Goal: Find specific page/section: Find specific page/section

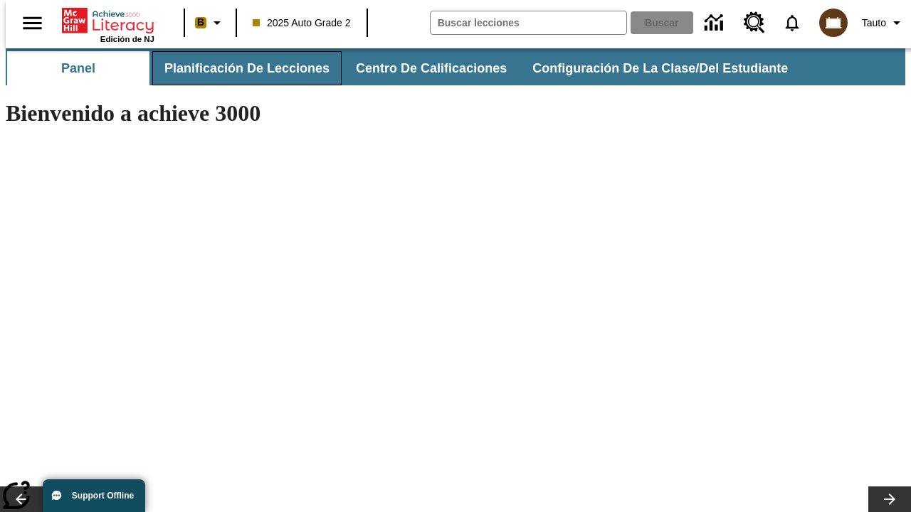
click at [238, 68] on button "Planificación de lecciones" at bounding box center [246, 68] width 189 height 34
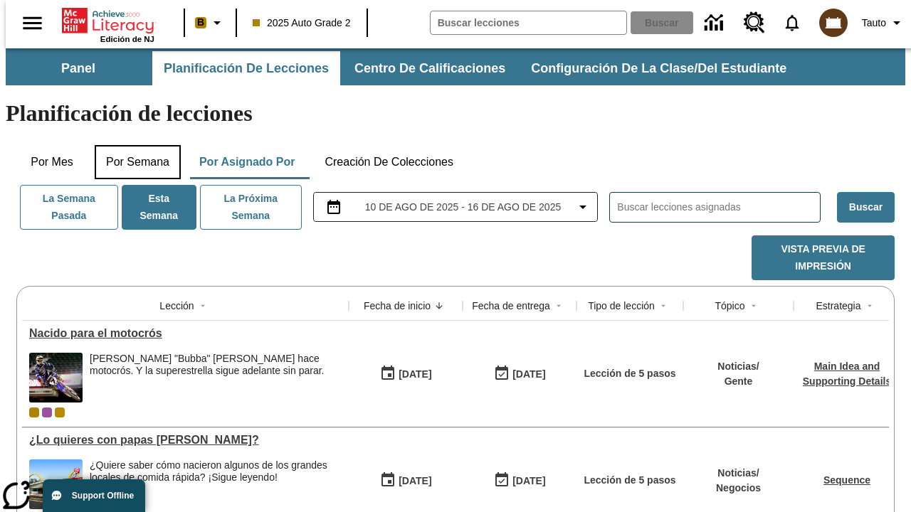
click at [133, 145] on button "Por semana" at bounding box center [138, 162] width 86 height 34
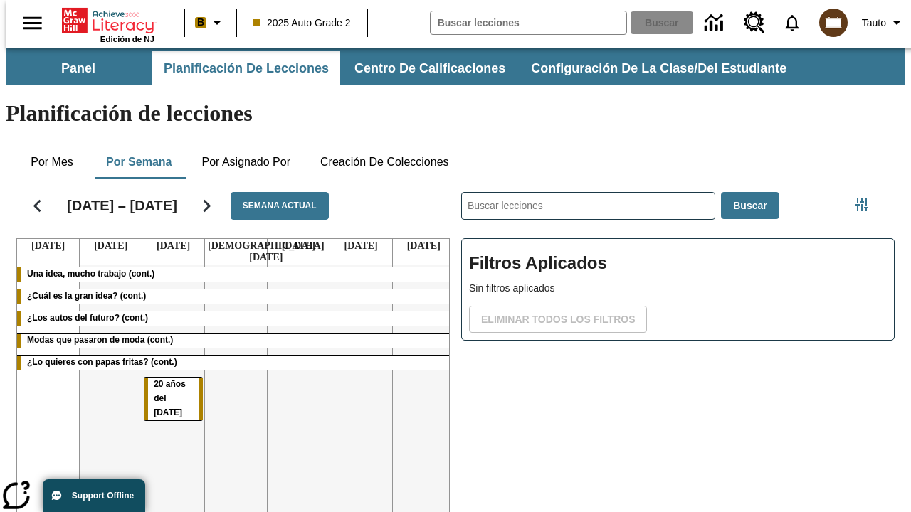
scroll to position [0, 1]
click at [418, 354] on tr "Una idea, mucho trabajo (cont.) ¿Cuál es la gran idea? (cont.) ¿Los autos del f…" at bounding box center [236, 418] width 438 height 307
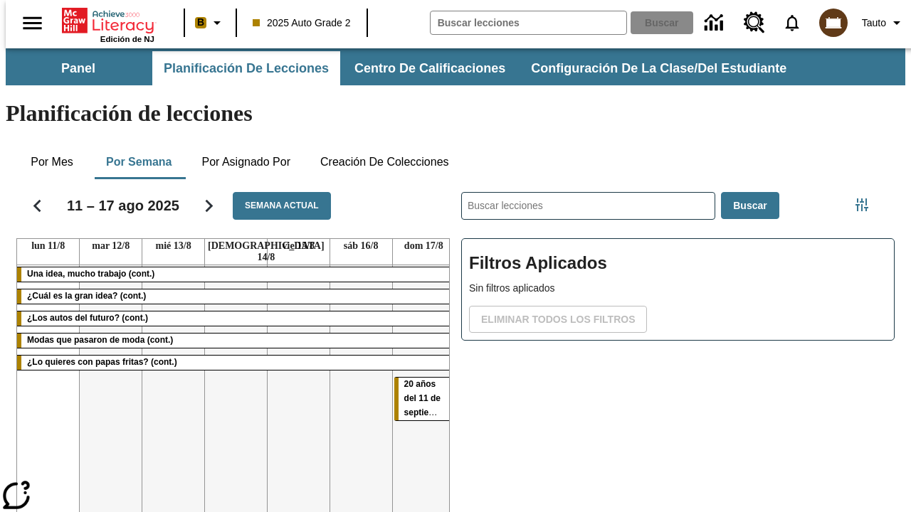
click at [413, 379] on span "20 años del [DATE]" at bounding box center [427, 398] width 46 height 38
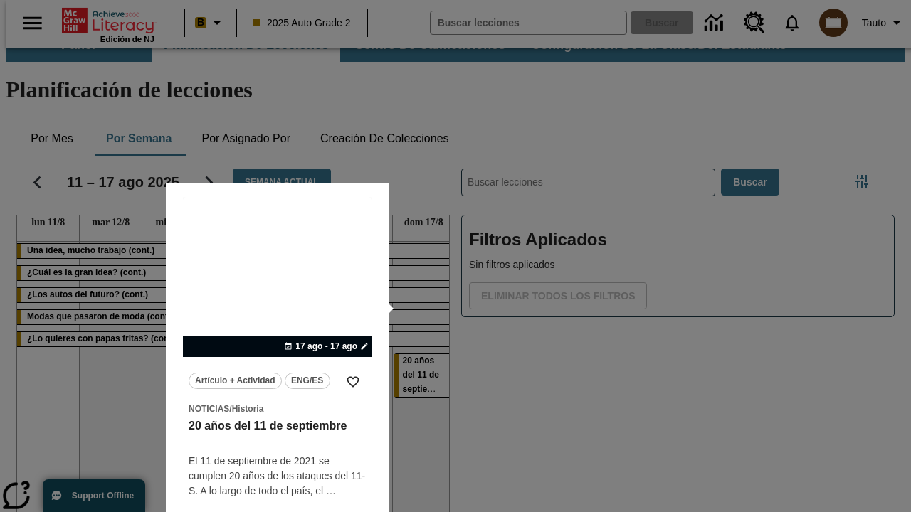
scroll to position [89, 0]
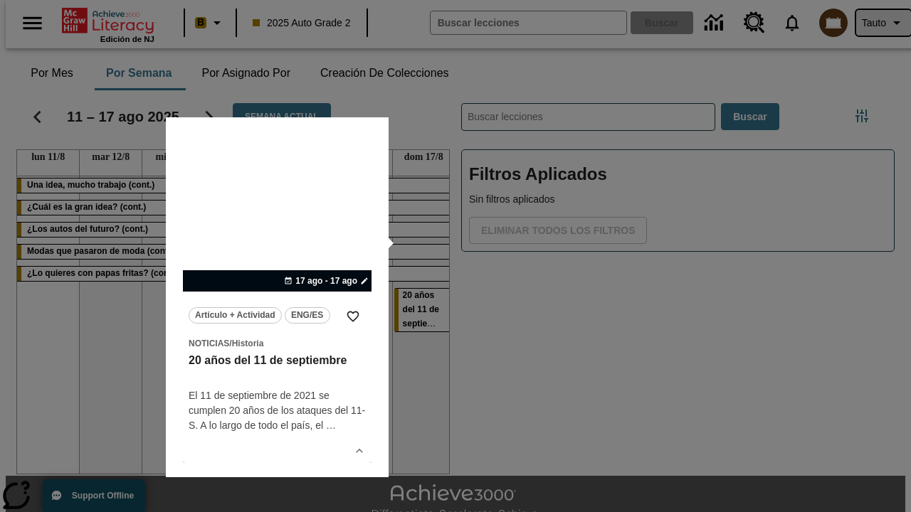
click at [876, 23] on span "Tauto" at bounding box center [874, 23] width 24 height 15
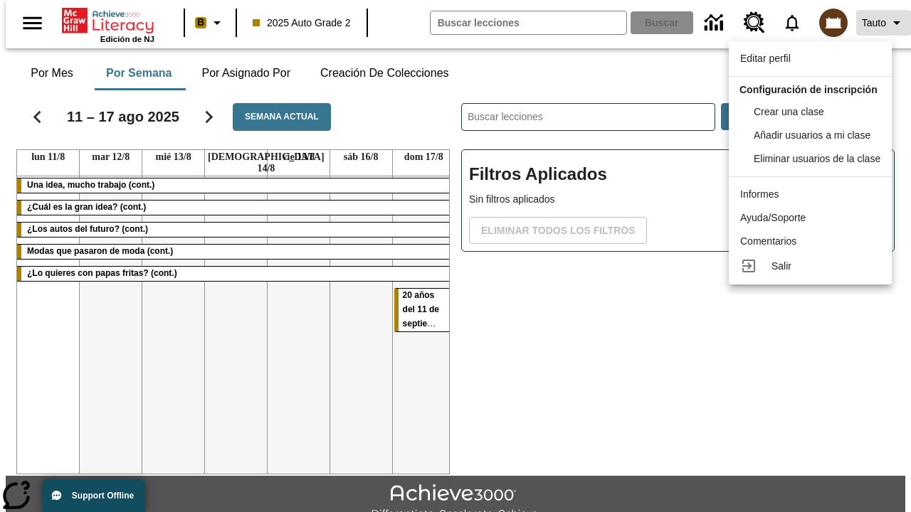
scroll to position [0, 0]
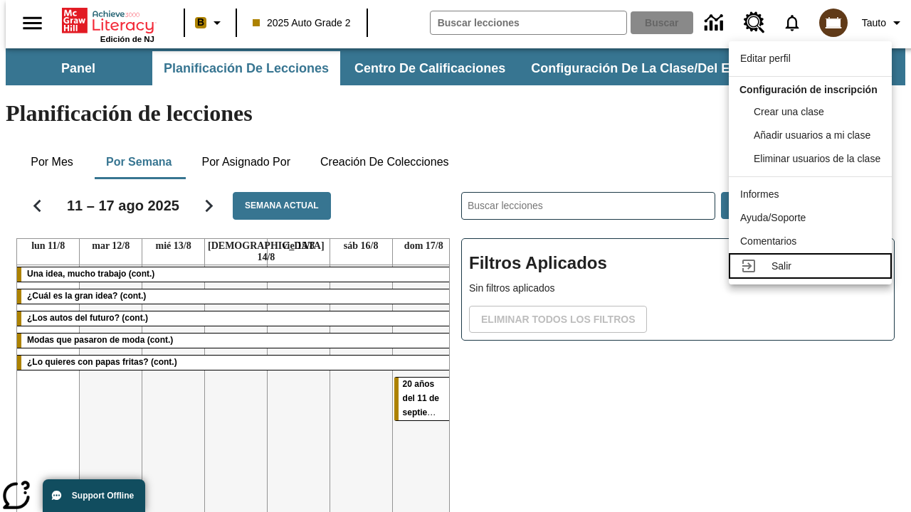
click at [814, 274] on div "Salir" at bounding box center [826, 266] width 109 height 15
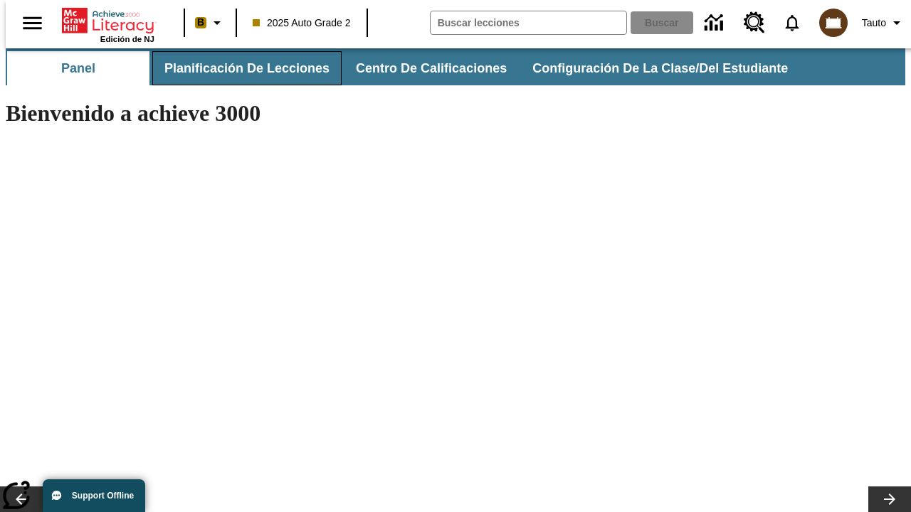
click at [238, 68] on button "Planificación de lecciones" at bounding box center [246, 68] width 189 height 34
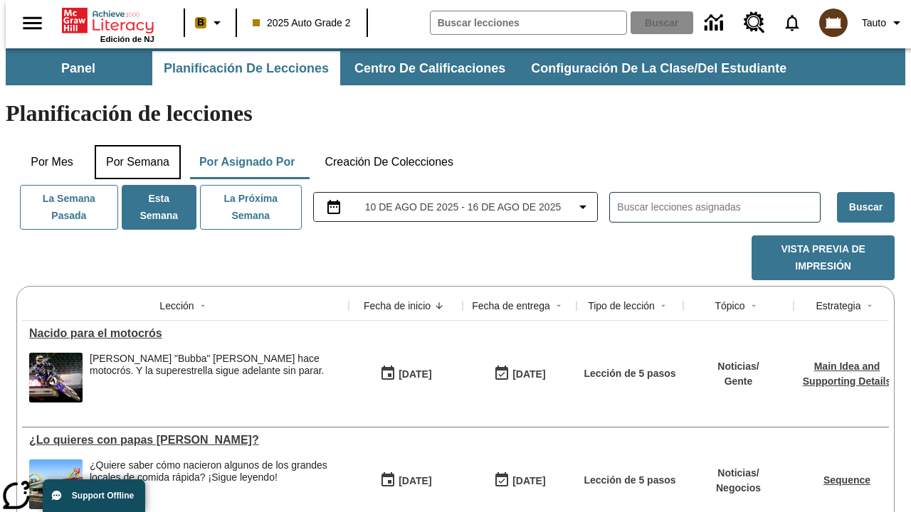
click at [133, 145] on button "Por semana" at bounding box center [138, 162] width 86 height 34
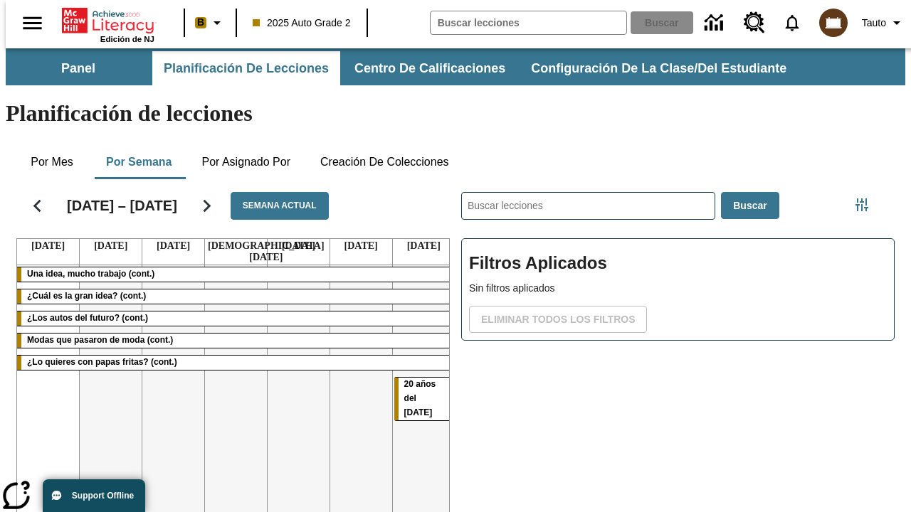
scroll to position [0, 1]
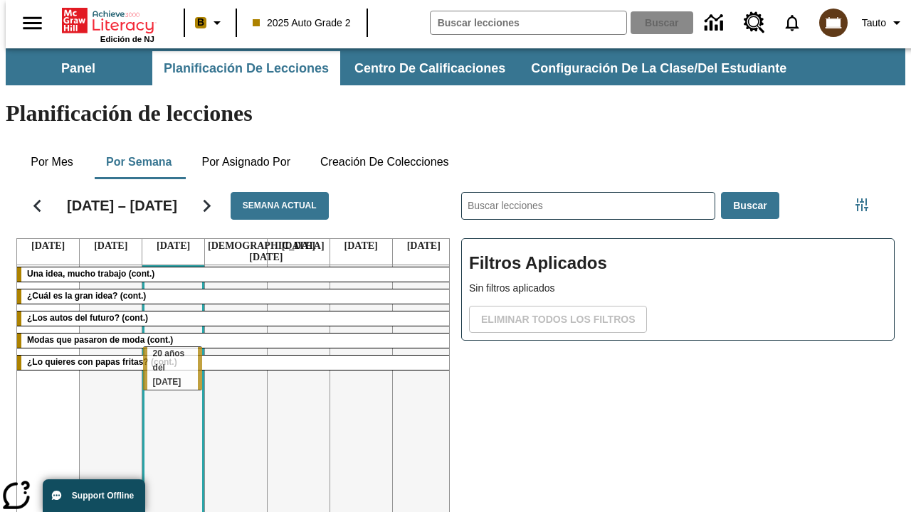
drag, startPoint x: 413, startPoint y: 320, endPoint x: 167, endPoint y: 354, distance: 247.9
click at [167, 354] on tr "Una idea, mucho trabajo (cont.) ¿Cuál es la gran idea? (cont.) ¿Los autos del f…" at bounding box center [236, 418] width 438 height 307
